Goal: Find specific page/section: Find specific page/section

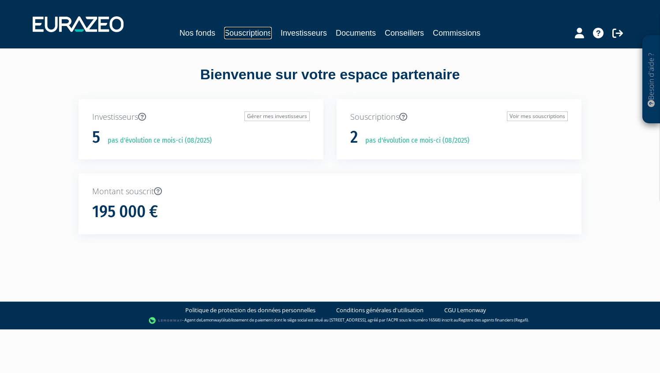
click at [255, 31] on link "Souscriptions" at bounding box center [248, 33] width 48 height 12
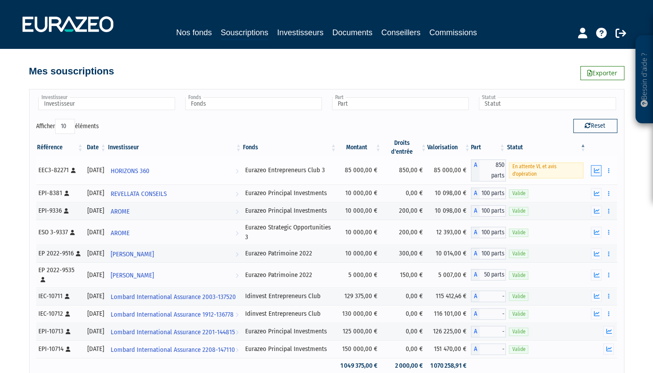
click at [597, 169] on icon "button" at bounding box center [597, 171] width 6 height 6
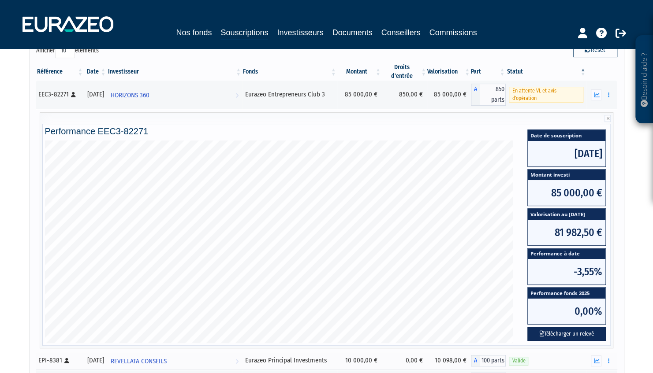
scroll to position [76, 0]
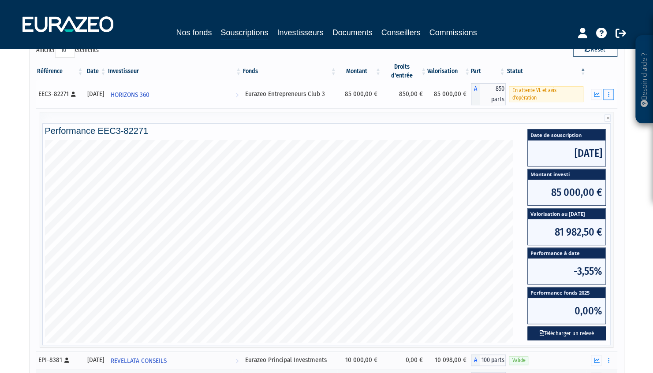
click at [609, 92] on icon "button" at bounding box center [608, 95] width 1 height 6
click at [580, 108] on link "Documents" at bounding box center [589, 110] width 44 height 15
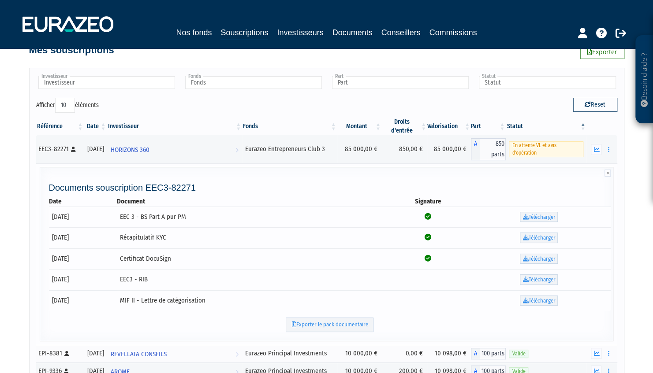
scroll to position [0, 0]
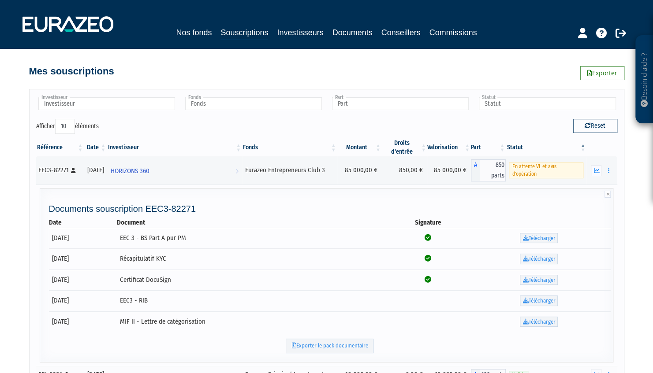
click at [292, 71] on div "Mes souscriptions Exporter" at bounding box center [326, 66] width 595 height 19
click at [341, 71] on div "Mes souscriptions Exporter" at bounding box center [326, 66] width 595 height 19
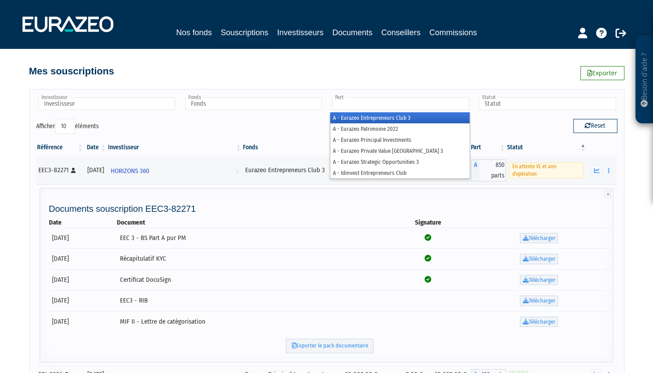
click at [364, 105] on input "text" at bounding box center [400, 103] width 137 height 13
type input "Part"
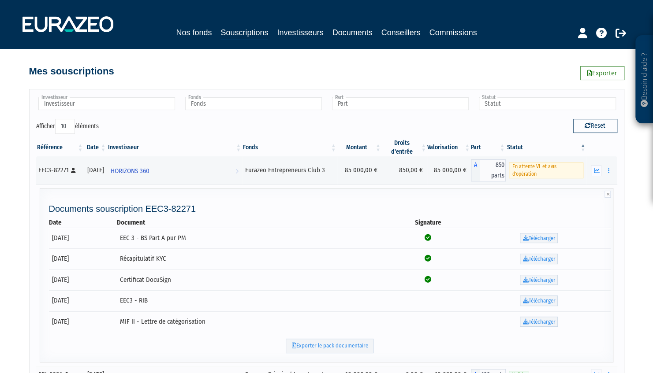
click at [374, 74] on div "Mes souscriptions Exporter" at bounding box center [326, 66] width 595 height 19
click at [461, 33] on link "Commissions" at bounding box center [453, 32] width 48 height 12
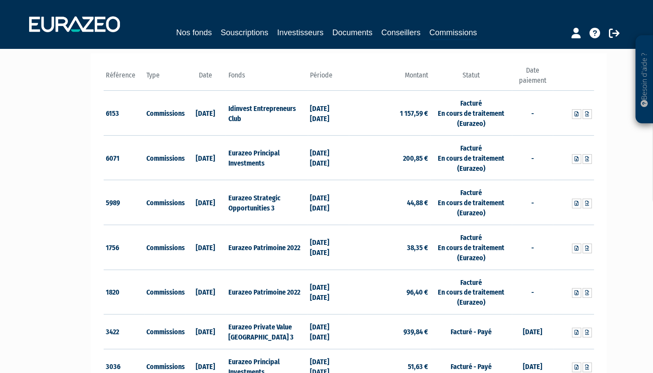
scroll to position [121, 0]
click at [586, 113] on icon at bounding box center [587, 114] width 4 height 5
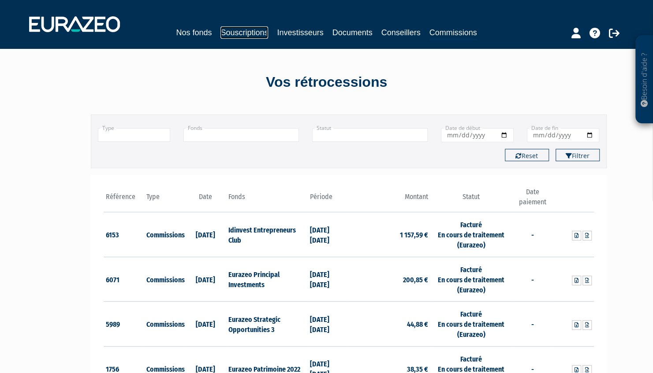
click at [239, 34] on link "Souscriptions" at bounding box center [244, 32] width 48 height 12
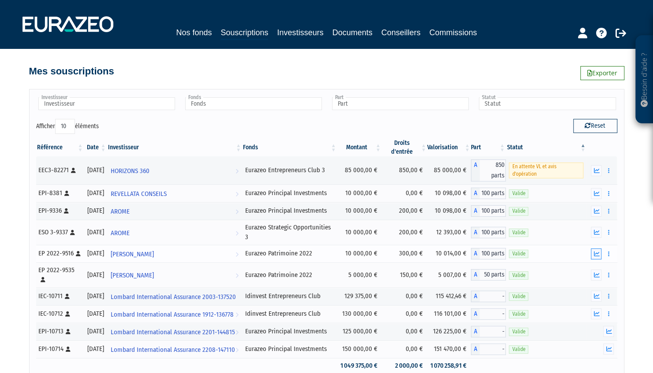
click at [595, 257] on icon "button" at bounding box center [597, 254] width 6 height 6
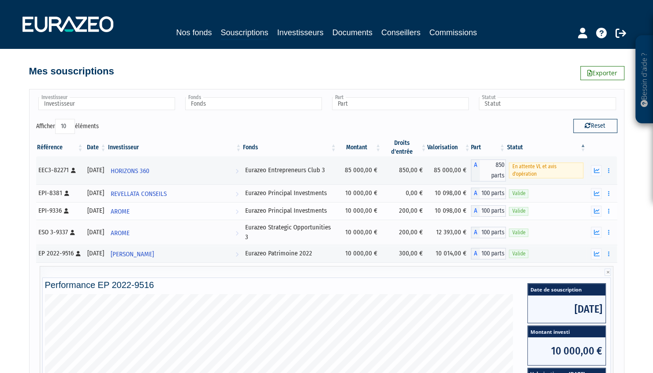
scroll to position [124, 0]
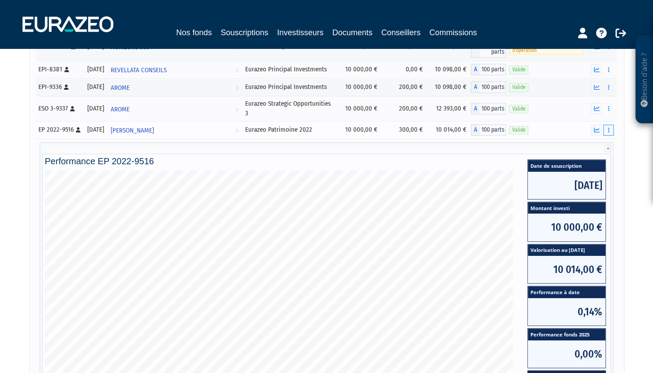
click at [606, 136] on button "button" at bounding box center [608, 130] width 11 height 11
click at [584, 153] on link "Documents" at bounding box center [589, 146] width 44 height 15
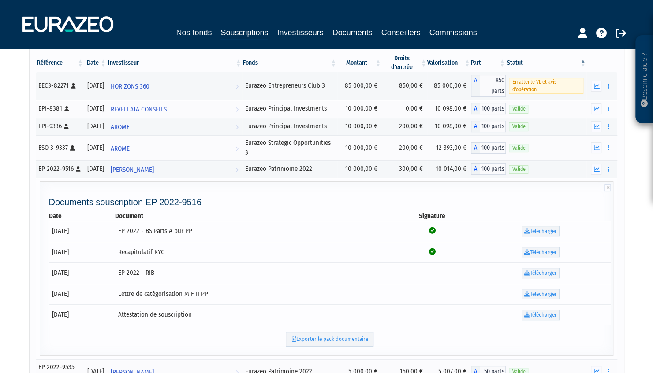
scroll to position [83, 0]
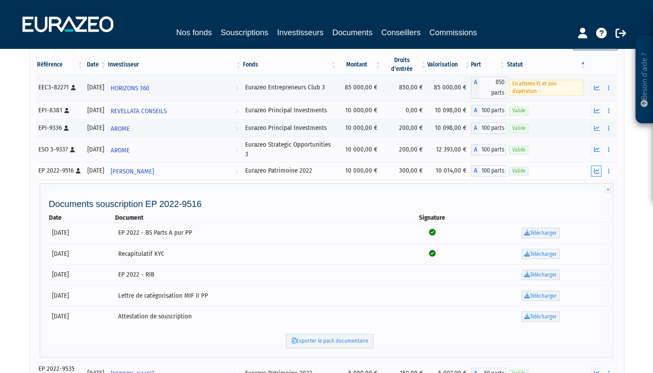
click at [594, 174] on icon "button" at bounding box center [597, 171] width 6 height 6
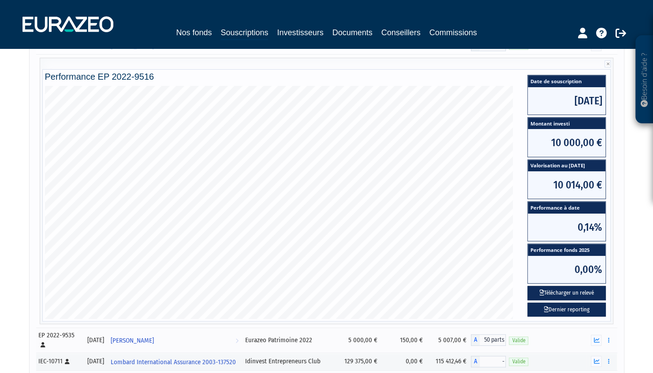
scroll to position [294, 0]
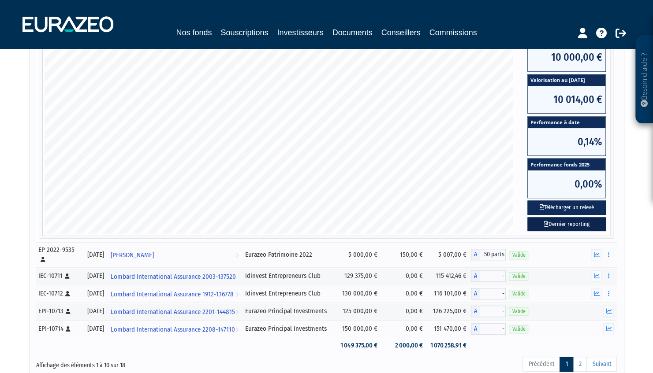
click at [565, 232] on link "Dernier reporting" at bounding box center [566, 224] width 78 height 15
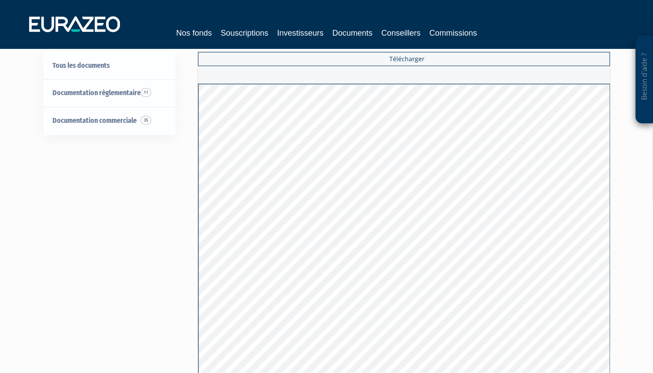
scroll to position [26, 0]
click at [176, 212] on div "Tous les documents Documentation règlementaire 11 EMT et EET 11 Documentation c…" at bounding box center [327, 217] width 554 height 330
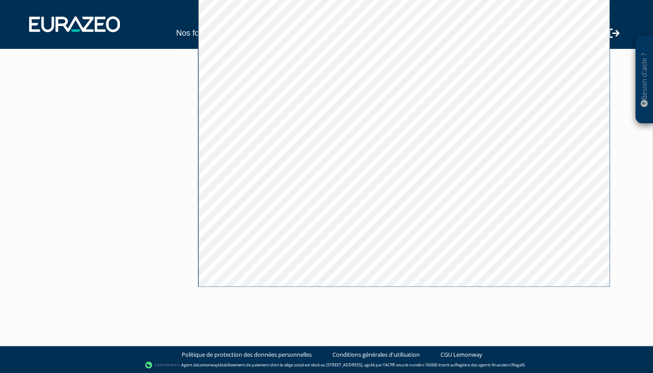
scroll to position [0, 0]
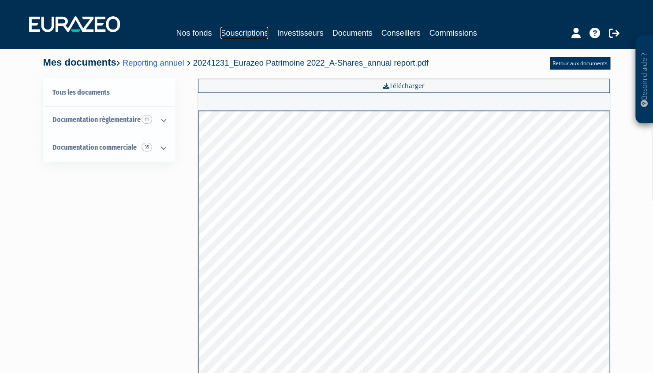
click at [249, 30] on link "Souscriptions" at bounding box center [244, 33] width 48 height 12
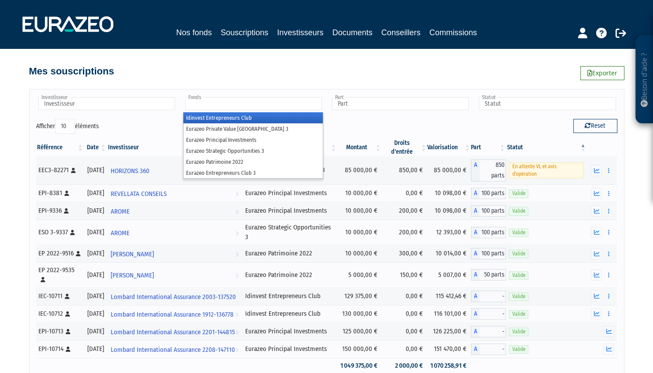
click at [279, 99] on input "text" at bounding box center [253, 103] width 137 height 13
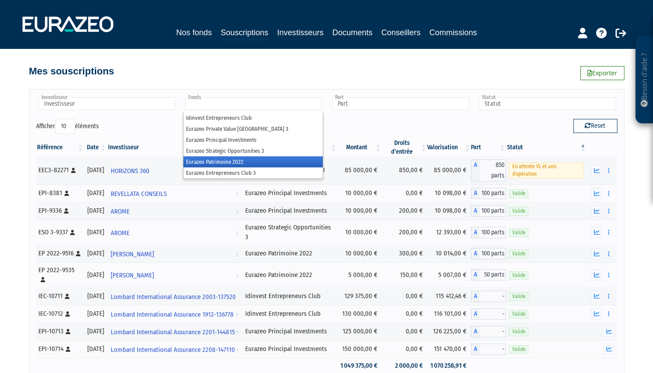
click at [241, 164] on li "Eurazeo Patrimoine 2022" at bounding box center [252, 162] width 139 height 11
